Goal: Information Seeking & Learning: Learn about a topic

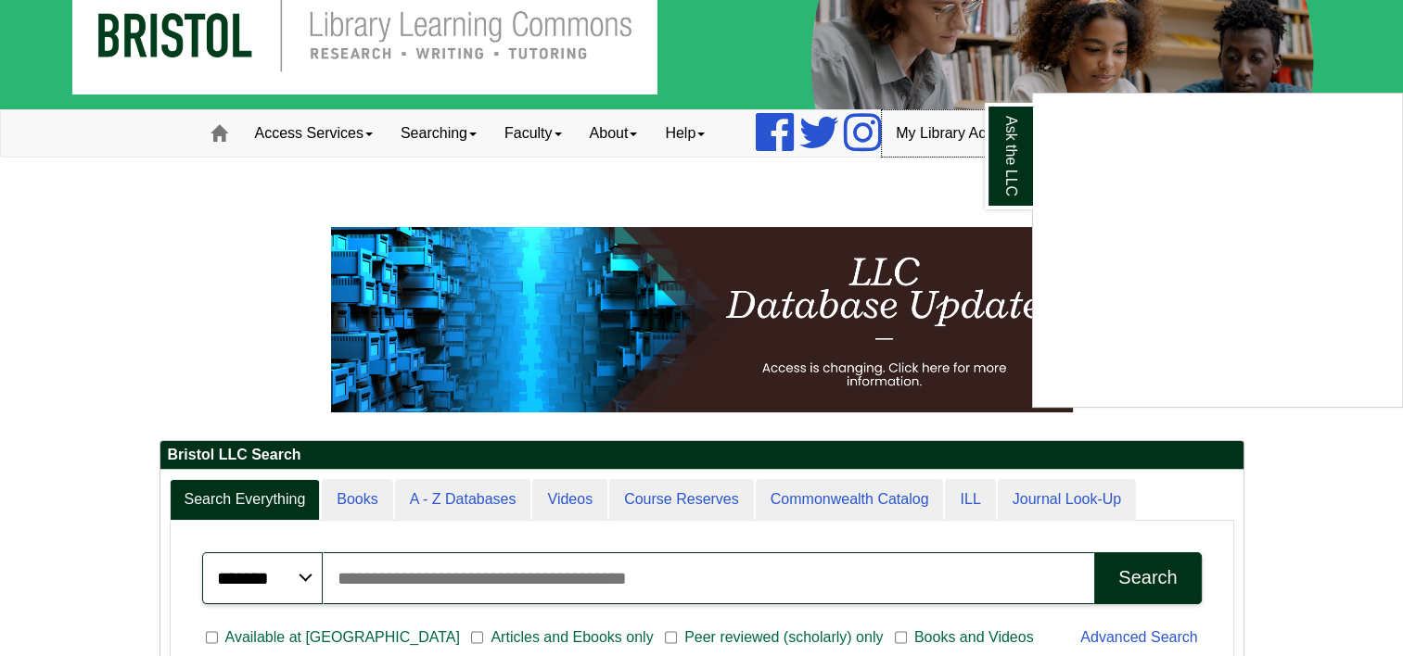
scroll to position [32, 0]
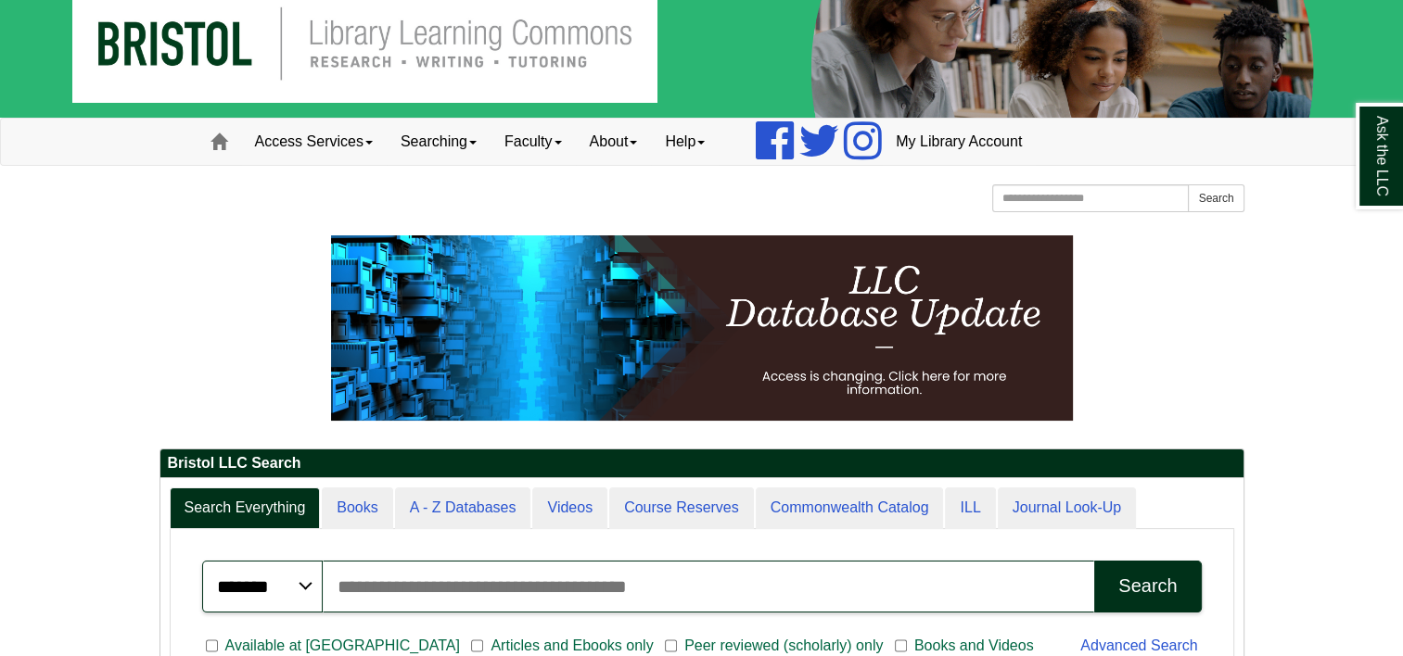
click at [1059, 146] on div "Access Services Access Services Policy Equipment Specialty Database Instruction…" at bounding box center [701, 142] width 1057 height 46
click at [1029, 139] on link "My Library Account" at bounding box center [959, 142] width 154 height 46
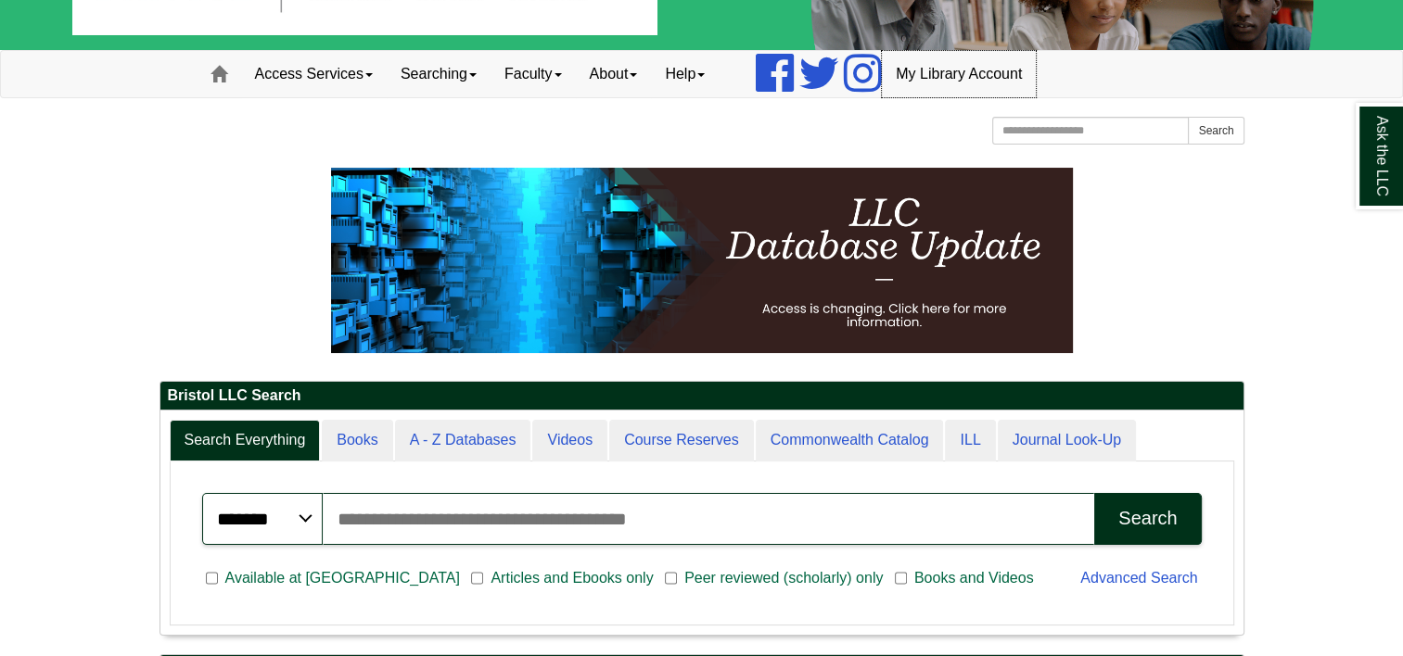
scroll to position [102, 0]
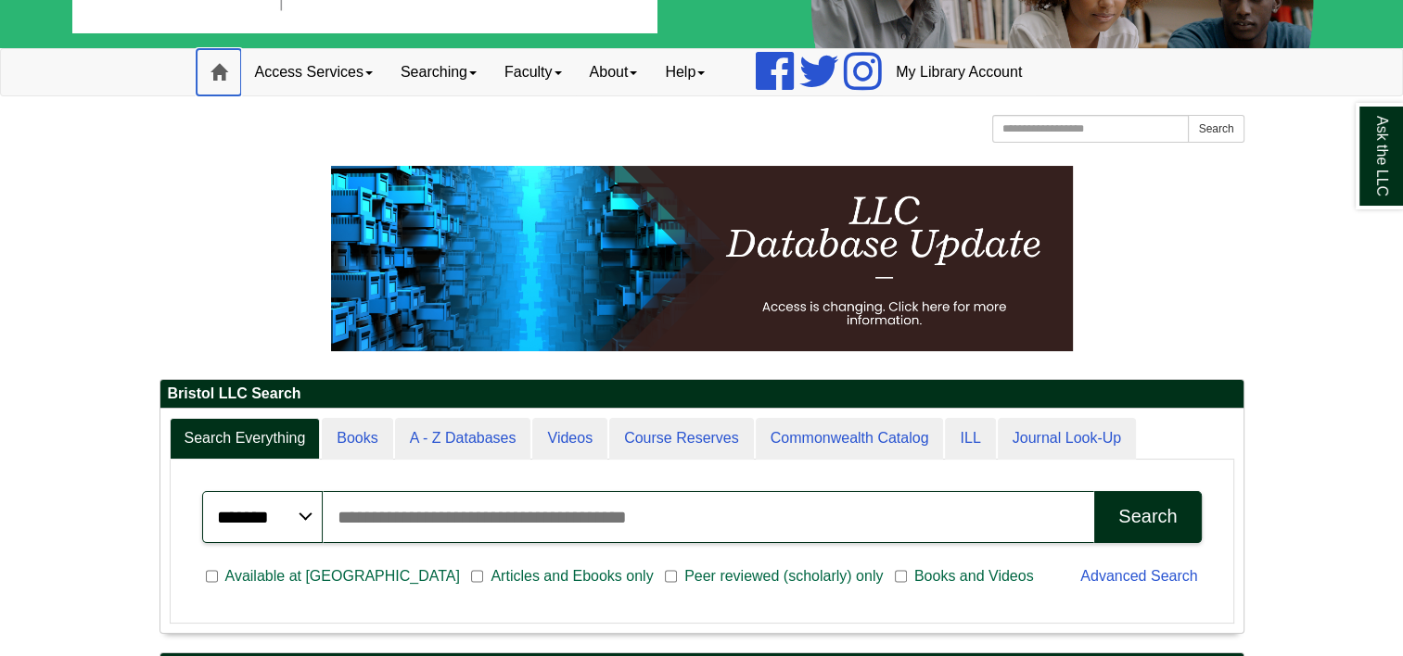
click at [218, 81] on span at bounding box center [218, 72] width 17 height 17
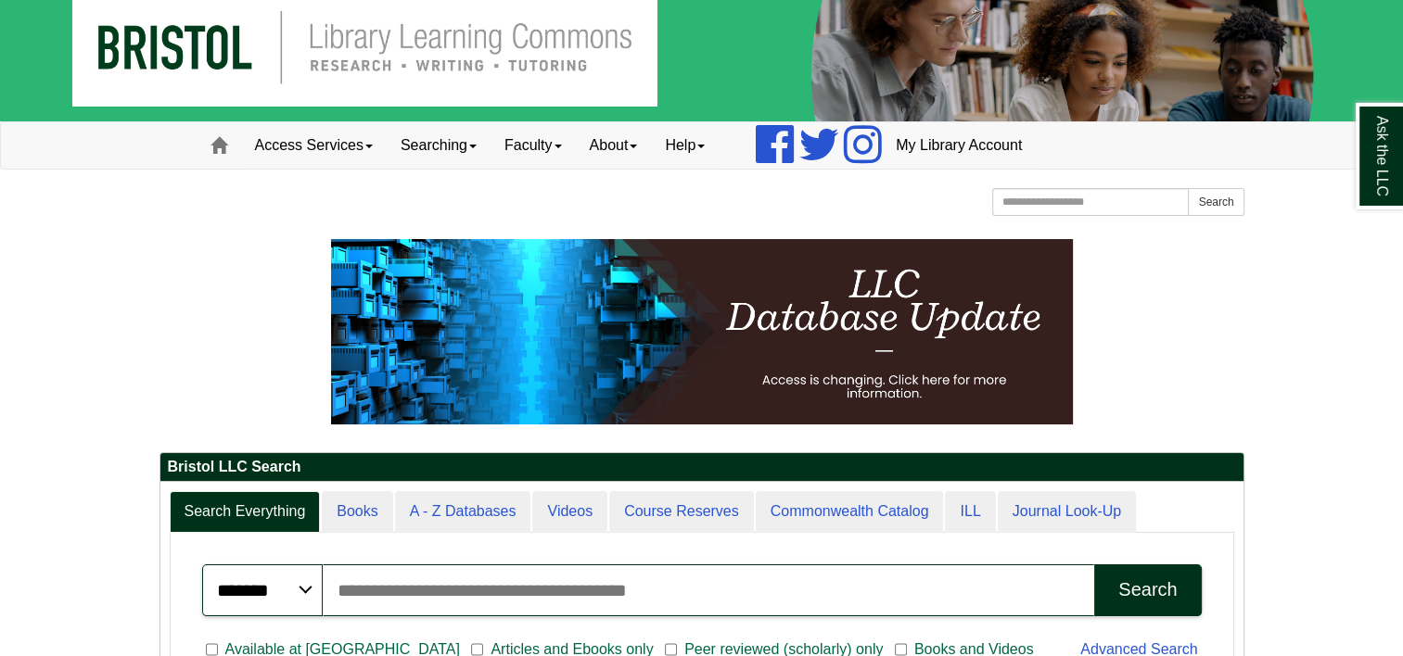
scroll to position [29, 0]
click at [347, 142] on link "Access Services" at bounding box center [314, 145] width 146 height 46
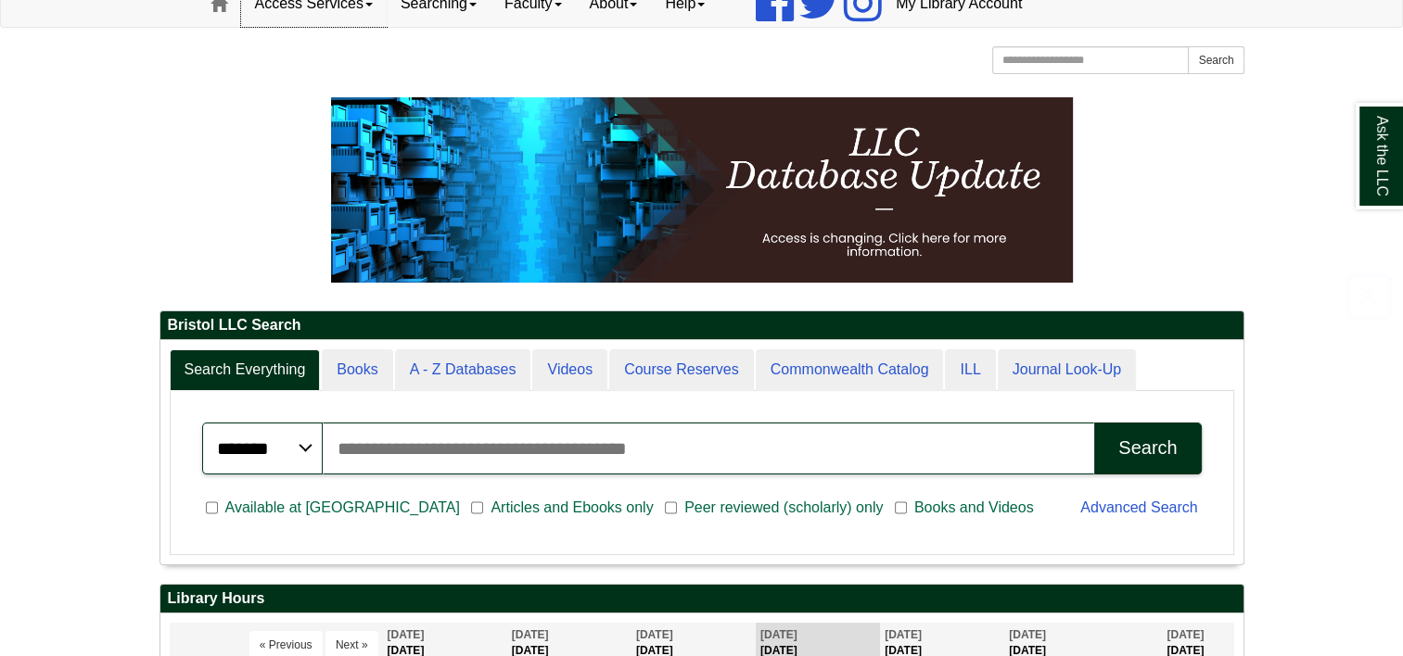
scroll to position [434, 0]
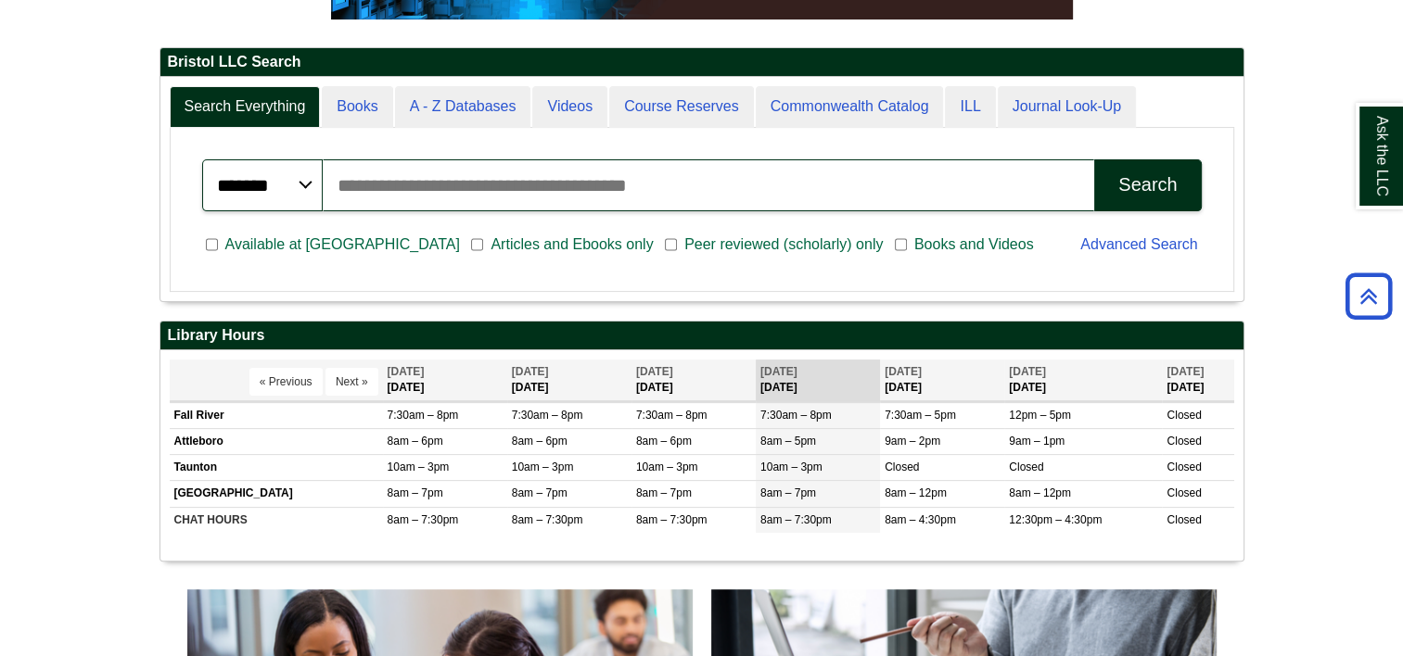
click at [695, 193] on input "Search articles, books, journals & more" at bounding box center [709, 185] width 772 height 52
type input "**********"
click at [1113, 183] on button "Search" at bounding box center [1147, 185] width 107 height 52
click at [1120, 185] on div "Search" at bounding box center [1147, 184] width 58 height 21
